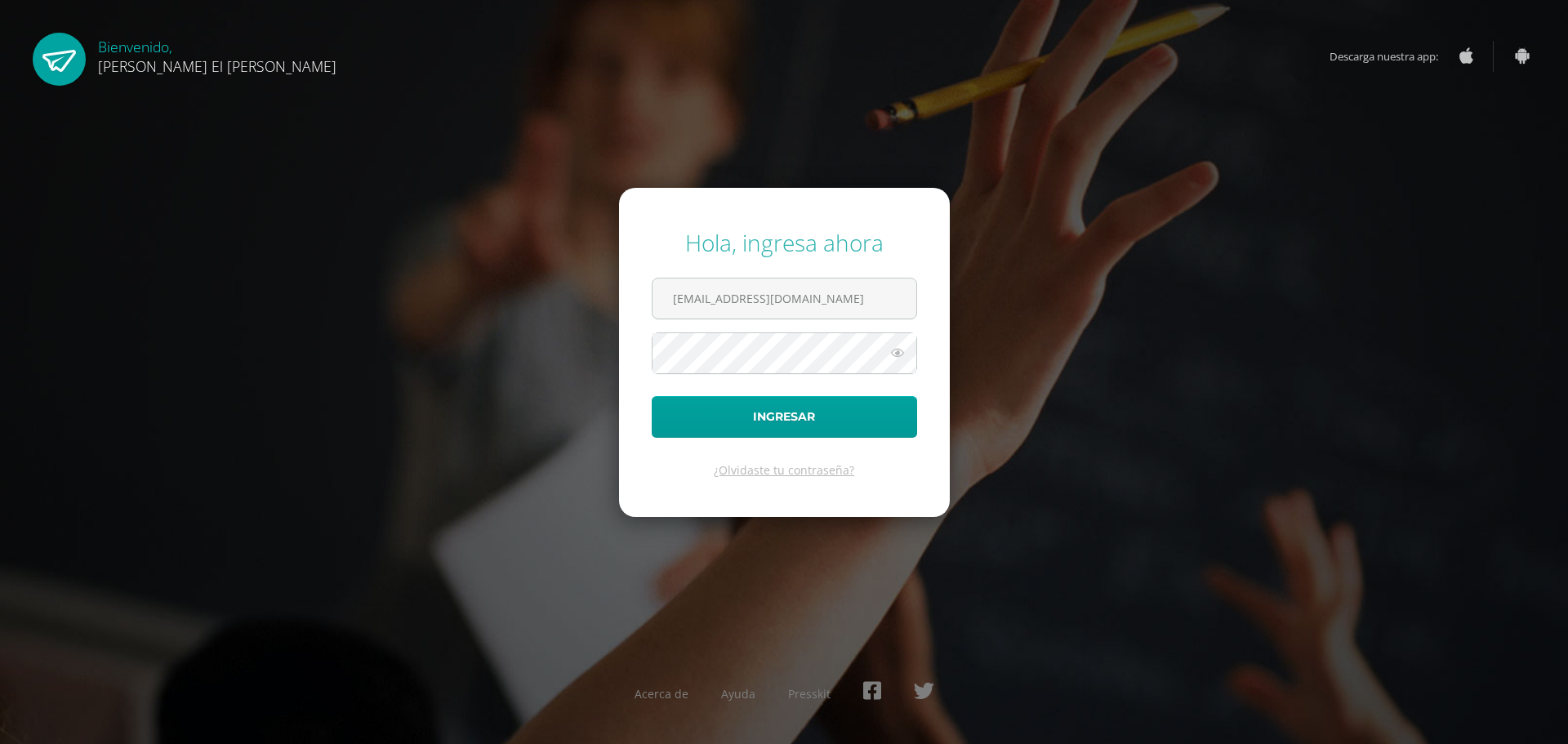
type input "[EMAIL_ADDRESS][DOMAIN_NAME]"
click at [890, 351] on icon at bounding box center [898, 352] width 21 height 20
click at [899, 351] on icon at bounding box center [896, 352] width 22 height 20
click at [817, 423] on button "Ingresar" at bounding box center [784, 417] width 265 height 42
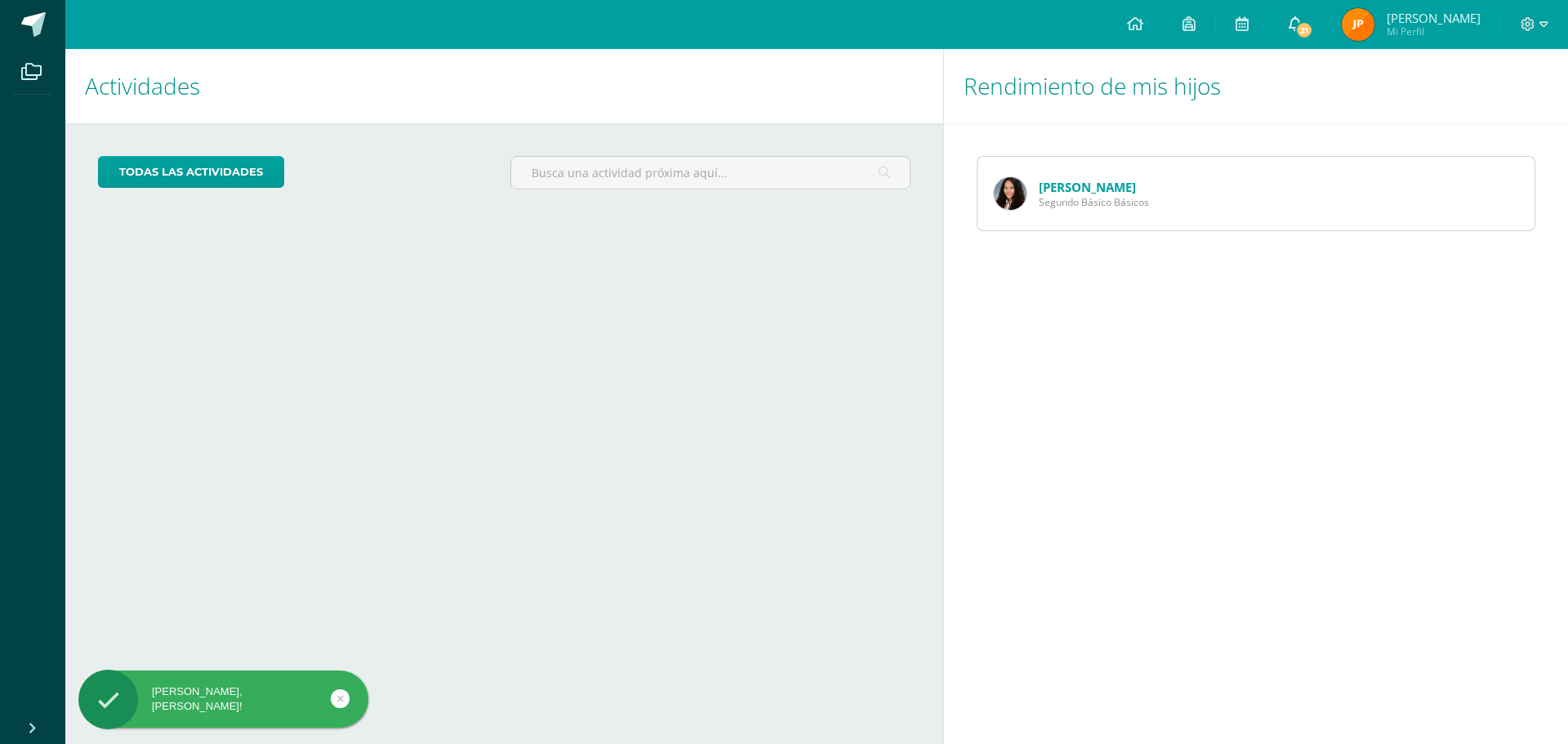
click at [1321, 21] on link "21" at bounding box center [1295, 24] width 53 height 49
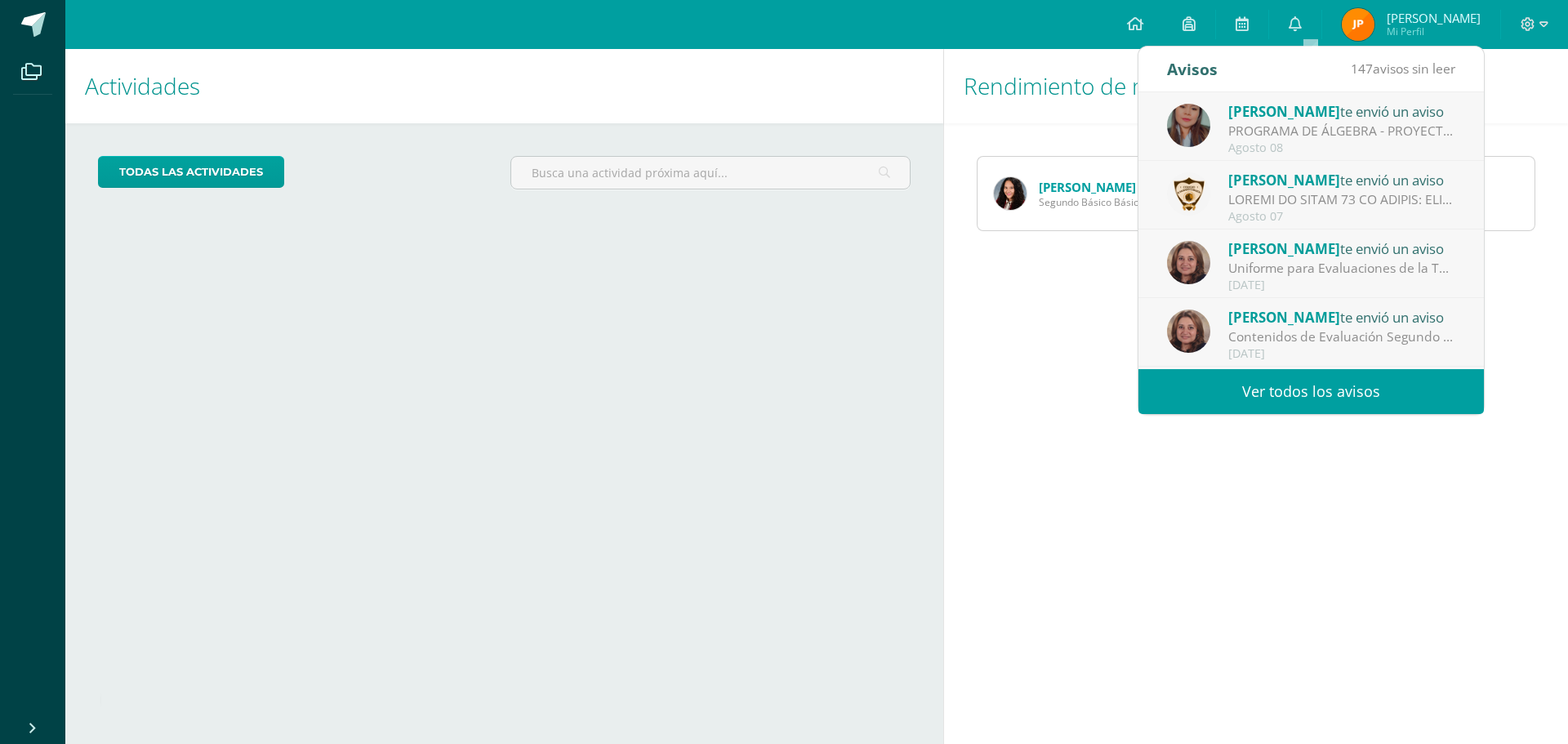
click at [1319, 146] on div "Agosto 08" at bounding box center [1342, 148] width 227 height 14
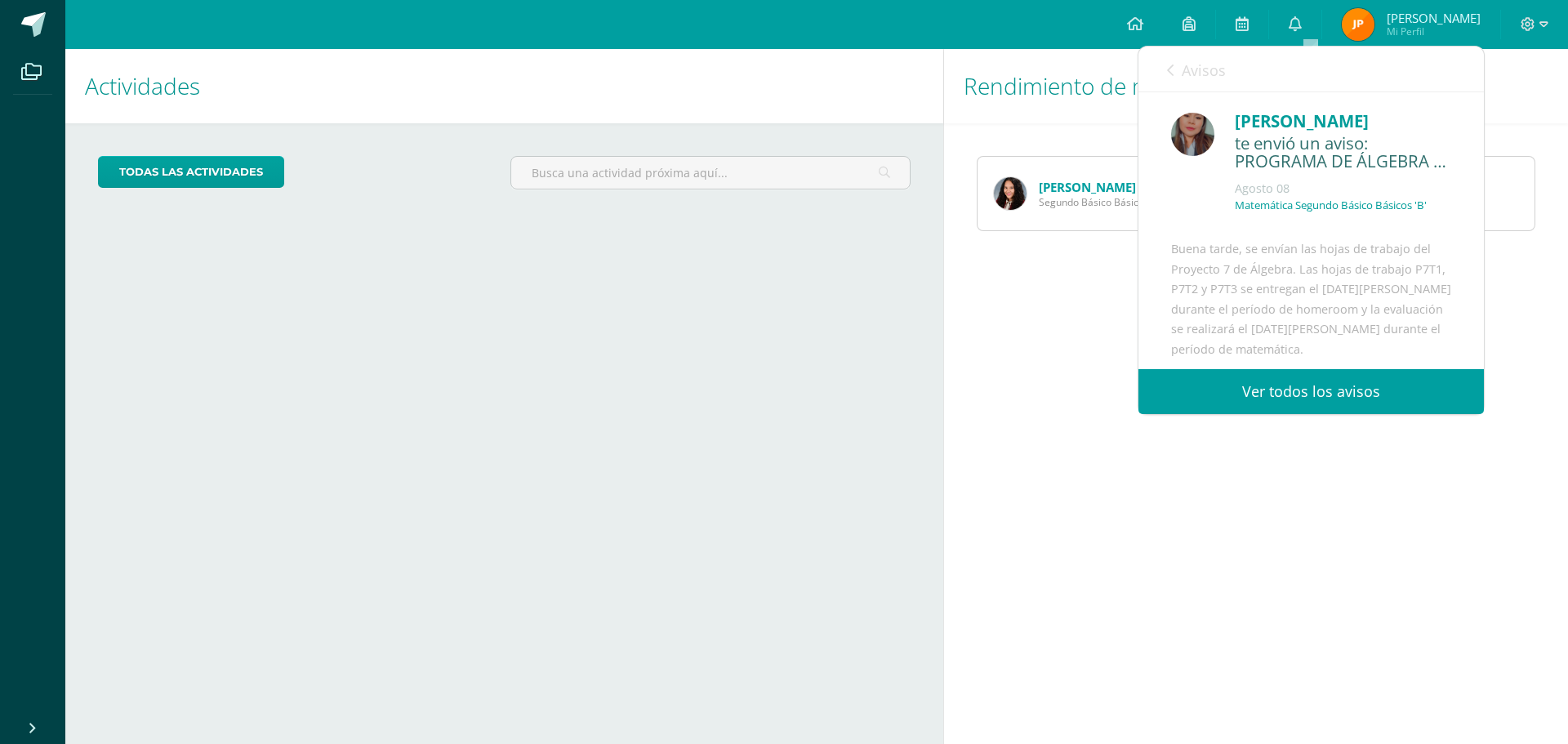
click at [1294, 394] on link "Ver todos los avisos" at bounding box center [1311, 392] width 345 height 45
